Goal: Navigation & Orientation: Find specific page/section

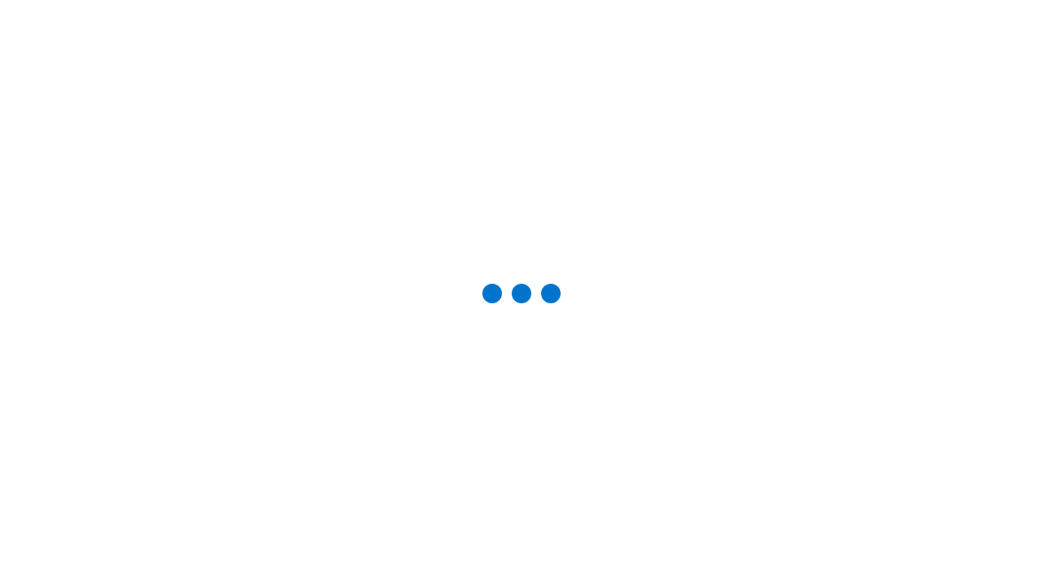
click at [0, 0] on div "Studio Projects" at bounding box center [0, 0] width 0 height 0
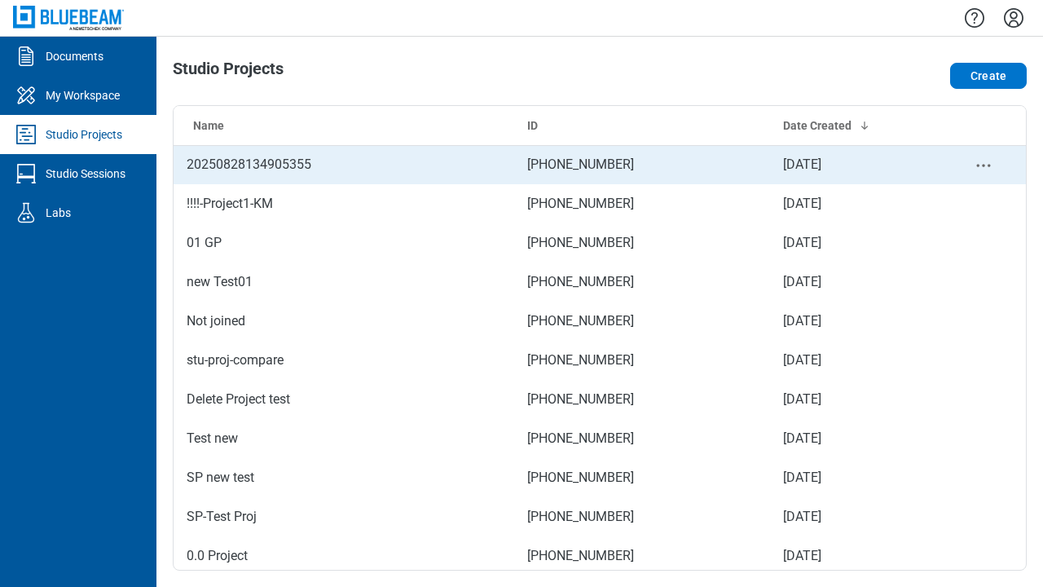
click at [593, 165] on td "[PHONE_NUMBER]" at bounding box center [642, 164] width 256 height 39
